Goal: Task Accomplishment & Management: Complete application form

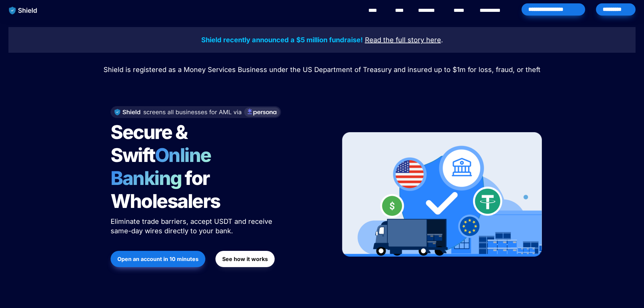
click at [168, 256] on strong "Open an account in 10 minutes" at bounding box center [157, 259] width 81 height 7
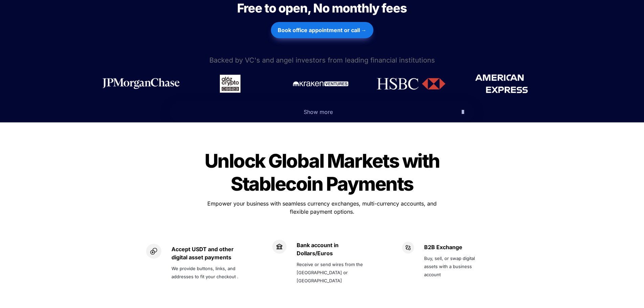
scroll to position [169, 0]
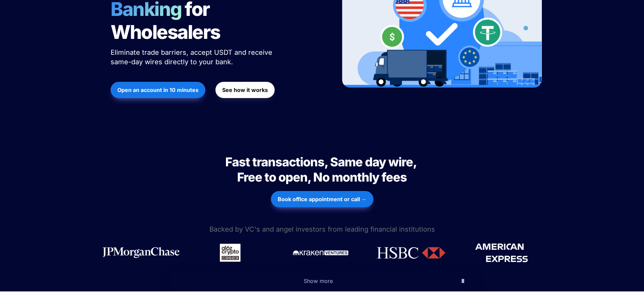
click at [254, 82] on button "See how it works" at bounding box center [244, 90] width 59 height 16
click at [339, 191] on button "Book office appointment or call →" at bounding box center [322, 199] width 102 height 16
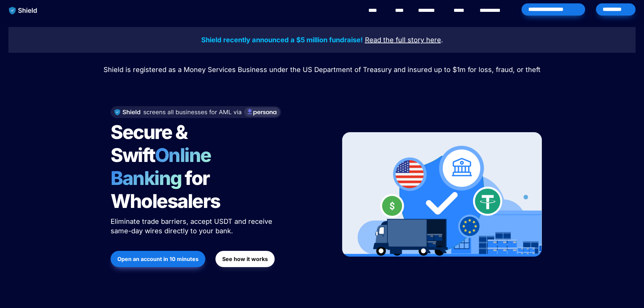
click at [417, 36] on u "Read the full story" at bounding box center [394, 40] width 59 height 8
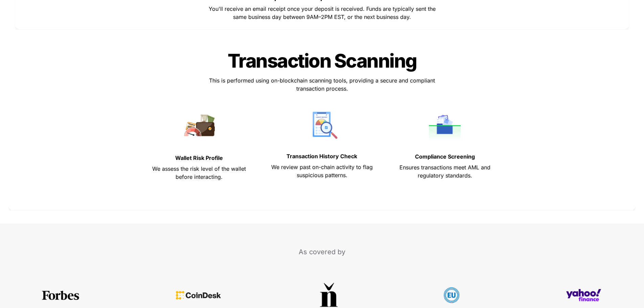
scroll to position [2806, 0]
